Goal: Navigation & Orientation: Find specific page/section

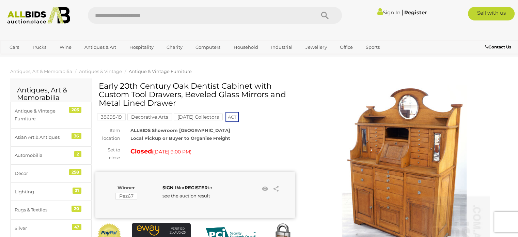
click at [41, 12] on img at bounding box center [39, 16] width 70 height 18
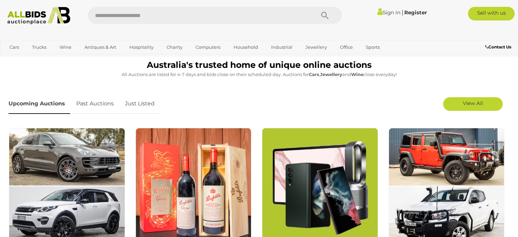
scroll to position [192, 0]
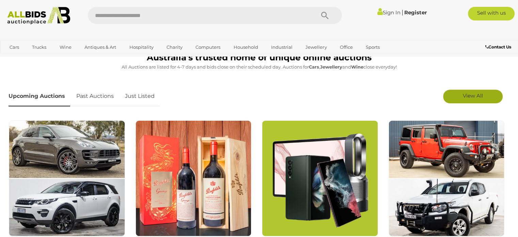
click at [473, 94] on span "View All" at bounding box center [473, 95] width 20 height 6
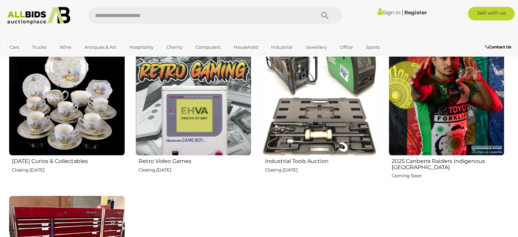
scroll to position [1173, 0]
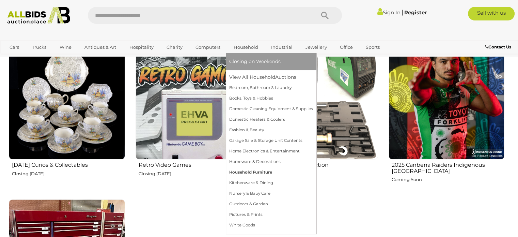
click at [260, 169] on link "Household Furniture" at bounding box center [271, 172] width 84 height 11
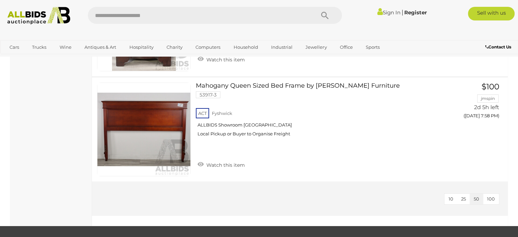
scroll to position [2412, 0]
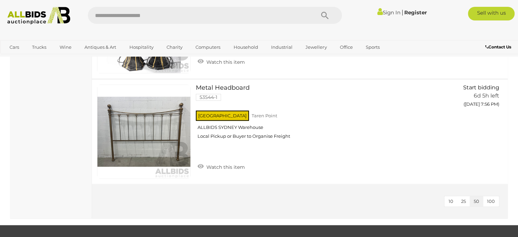
scroll to position [790, 0]
